Goal: Task Accomplishment & Management: Manage account settings

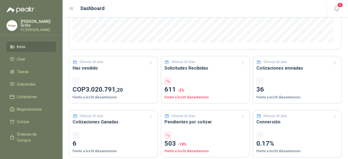
scroll to position [163, 0]
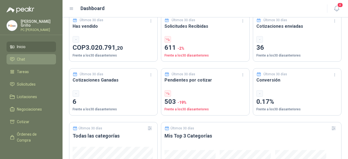
click at [21, 56] on span "Chat" at bounding box center [21, 59] width 8 height 6
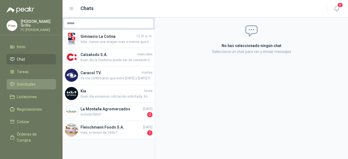
click at [29, 81] on span "Solicitudes" at bounding box center [26, 84] width 19 height 6
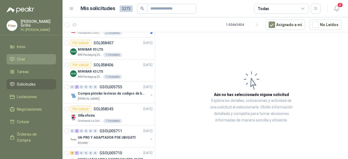
scroll to position [81, 0]
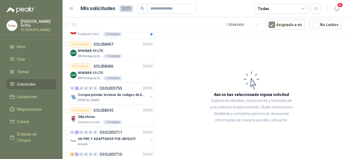
click at [30, 52] on ul "Inicio Chat Tareas Solicitudes Licitaciones Negociaciones Cotizar Órdenes de Co…" at bounding box center [31, 94] width 62 height 104
click at [26, 49] on link "Inicio" at bounding box center [31, 47] width 49 height 10
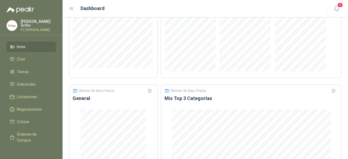
scroll to position [367, 0]
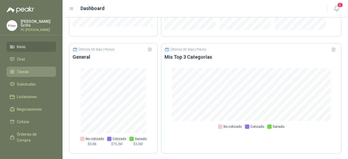
click at [17, 72] on span "Tareas" at bounding box center [23, 72] width 12 height 6
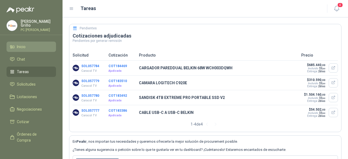
click at [24, 45] on span "Inicio" at bounding box center [21, 47] width 9 height 6
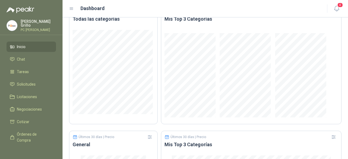
scroll to position [299, 0]
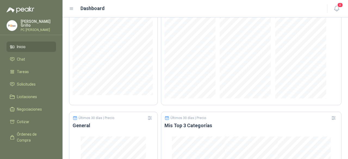
click at [26, 24] on p "[PERSON_NAME]" at bounding box center [38, 24] width 35 height 8
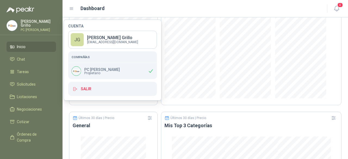
click at [26, 24] on p "[PERSON_NAME]" at bounding box center [38, 24] width 35 height 8
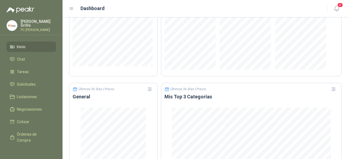
scroll to position [367, 0]
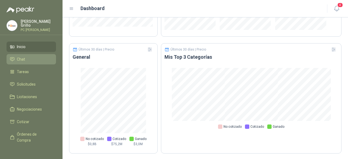
click at [21, 59] on span "Chat" at bounding box center [21, 59] width 8 height 6
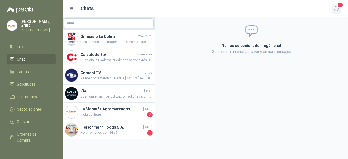
click at [335, 8] on icon "button" at bounding box center [336, 8] width 7 height 7
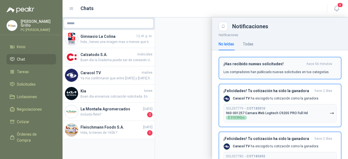
click at [248, 68] on div "¡Has recibido nuevas solicitudes! hace 56 minutos Los compradores han publicado…" at bounding box center [279, 68] width 113 height 13
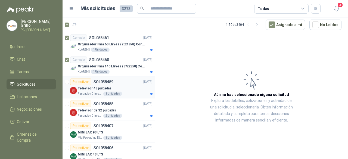
click at [86, 80] on div "Por cotizar" at bounding box center [80, 81] width 21 height 7
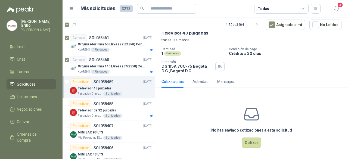
scroll to position [29, 0]
click at [112, 103] on p "SOL058458" at bounding box center [103, 104] width 20 height 4
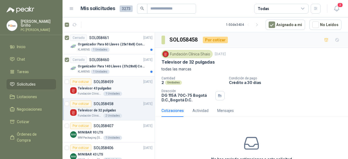
click at [101, 81] on p "SOL058459" at bounding box center [103, 82] width 20 height 4
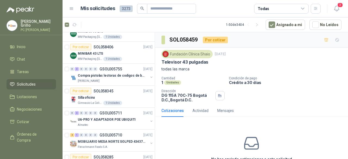
scroll to position [109, 0]
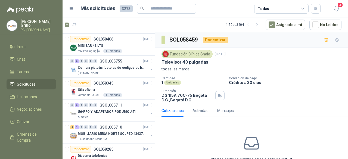
click at [301, 7] on icon at bounding box center [302, 8] width 5 height 5
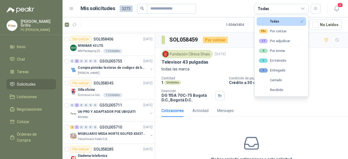
click at [301, 7] on icon at bounding box center [302, 8] width 5 height 5
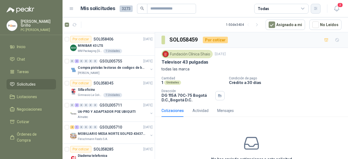
click at [313, 11] on icon "button" at bounding box center [315, 8] width 5 height 5
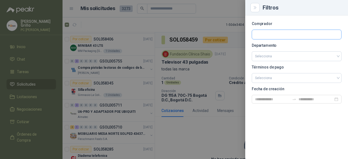
click at [292, 37] on input "text" at bounding box center [296, 34] width 89 height 9
type input "*"
type input "*****"
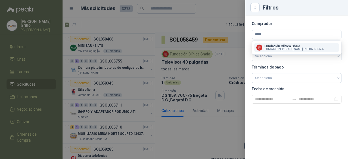
click at [288, 43] on button "Fundación Clínica Shaio FUNDACION ABOOD SHAIO - NIT : 860006656" at bounding box center [296, 47] width 85 height 9
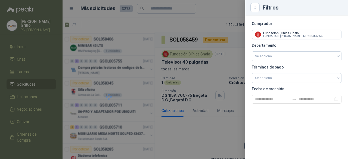
click at [286, 45] on p "Departamento" at bounding box center [296, 45] width 90 height 3
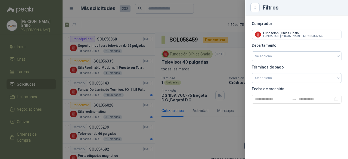
click at [129, 23] on div at bounding box center [174, 79] width 348 height 159
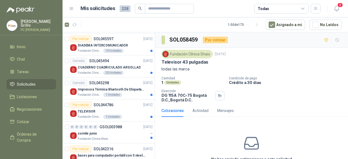
scroll to position [974, 0]
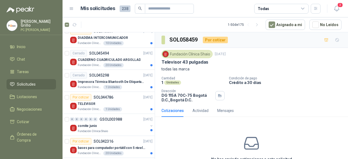
click at [33, 21] on p "[PERSON_NAME]" at bounding box center [38, 24] width 35 height 8
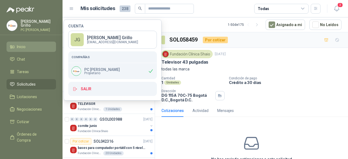
click at [22, 46] on span "Inicio" at bounding box center [21, 47] width 9 height 6
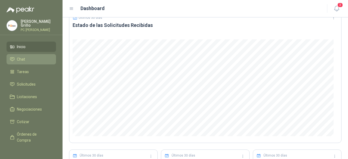
scroll to position [81, 0]
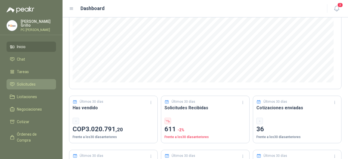
click at [35, 81] on li "Solicitudes" at bounding box center [31, 84] width 43 height 6
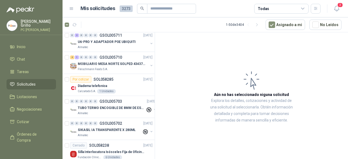
scroll to position [190, 0]
